Goal: Transaction & Acquisition: Purchase product/service

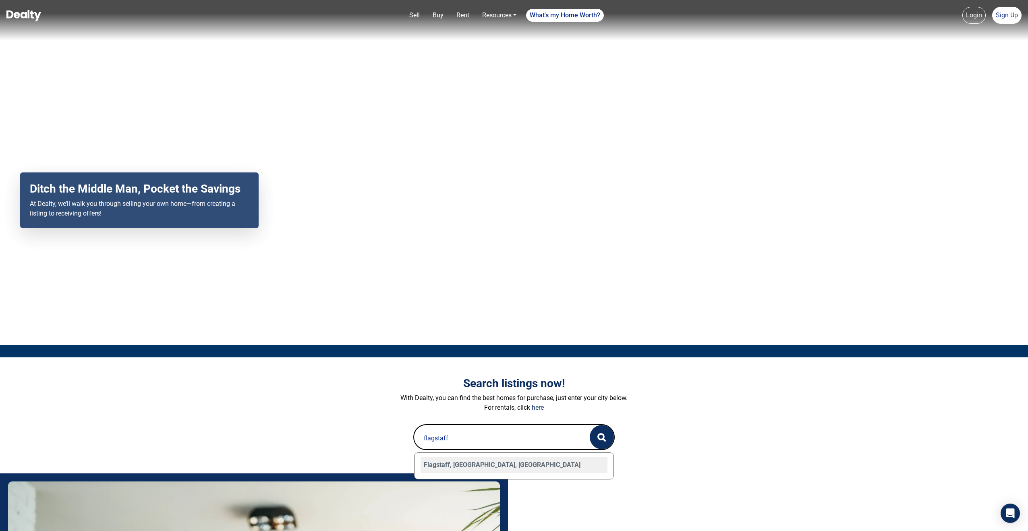
click at [455, 463] on div "Flagstaff, [GEOGRAPHIC_DATA], [GEOGRAPHIC_DATA]" at bounding box center [513, 465] width 187 height 16
type input "Flagstaff, [GEOGRAPHIC_DATA], [GEOGRAPHIC_DATA]"
click at [596, 438] on button "button" at bounding box center [602, 437] width 24 height 24
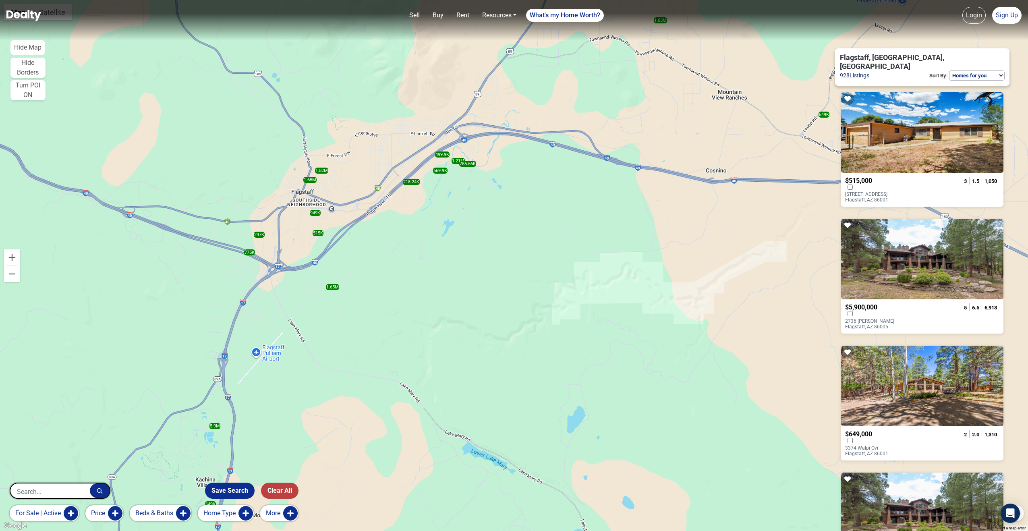
click at [985, 70] on select "Homes for you Price (Low to High) Price (High to Low) Newest" at bounding box center [977, 75] width 56 height 10
select select "newest"
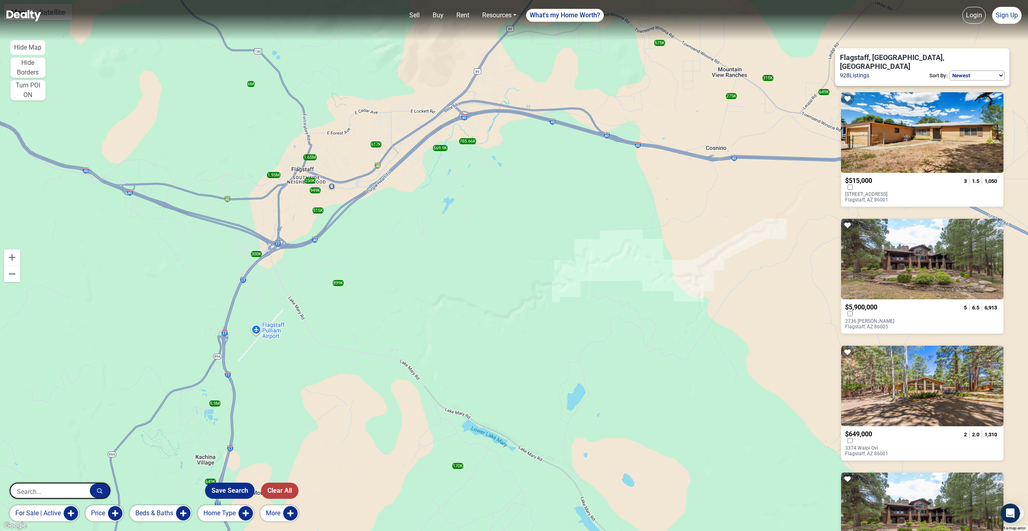
click at [908, 184] on div at bounding box center [879, 187] width 69 height 7
click at [913, 251] on div at bounding box center [922, 259] width 162 height 81
click at [877, 414] on div at bounding box center [922, 386] width 162 height 81
